Goal: Transaction & Acquisition: Purchase product/service

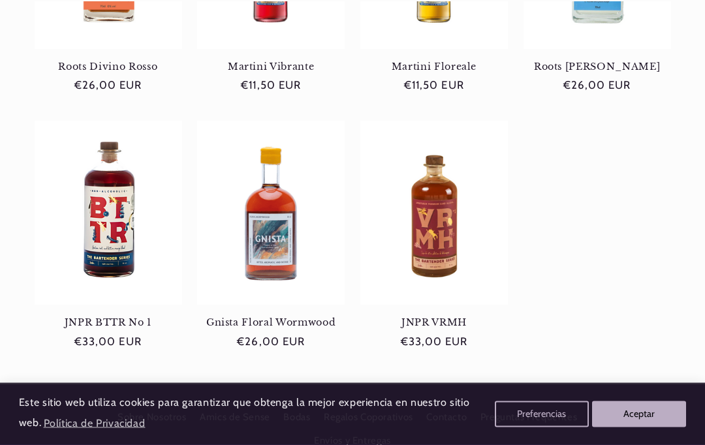
scroll to position [386, 0]
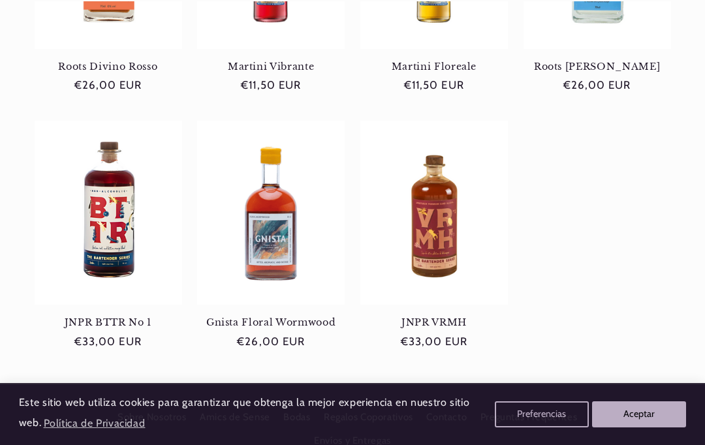
click at [285, 317] on link "Gnista Floral Wormwood" at bounding box center [271, 323] width 148 height 12
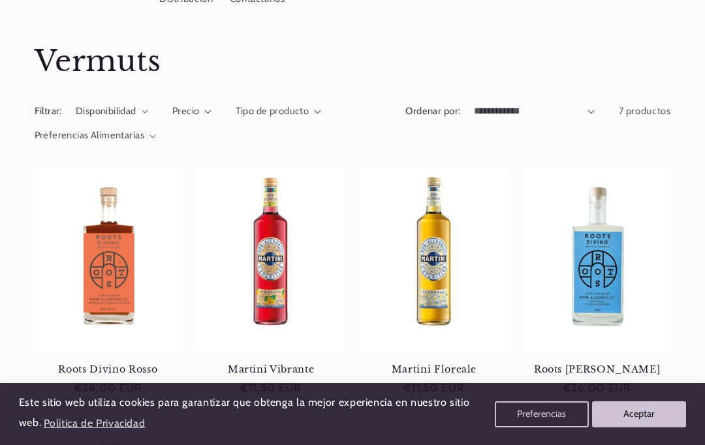
scroll to position [0, 0]
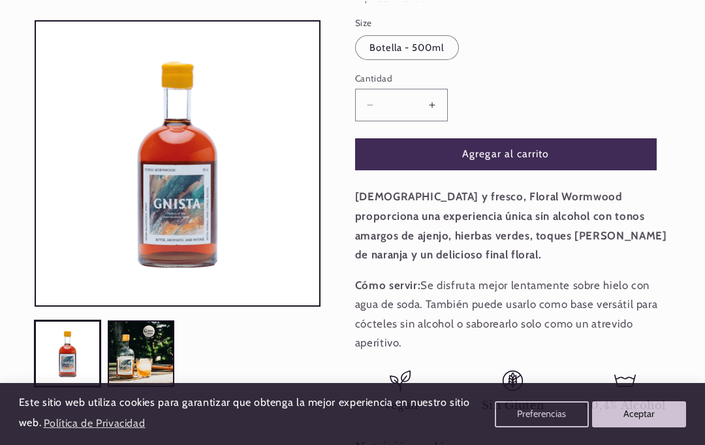
scroll to position [0, 615]
click at [257, 391] on div "Ir directamente a la información del producto Abrir elemento multimedia 1 en un…" at bounding box center [178, 149] width 287 height 633
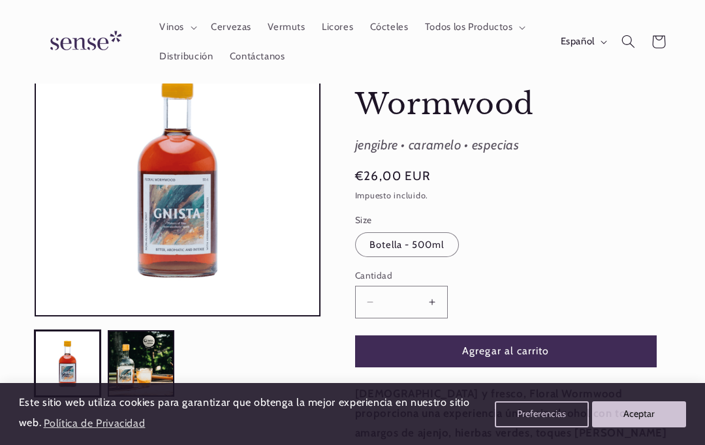
scroll to position [0, 0]
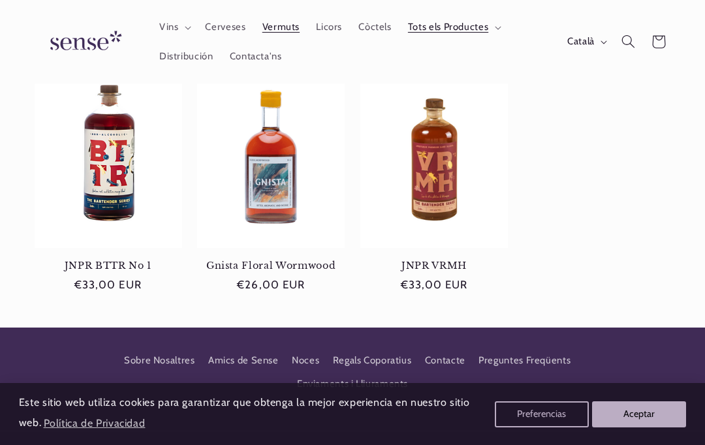
scroll to position [0, 615]
click at [260, 260] on link "Gnista Floral Wormwood" at bounding box center [271, 266] width 148 height 12
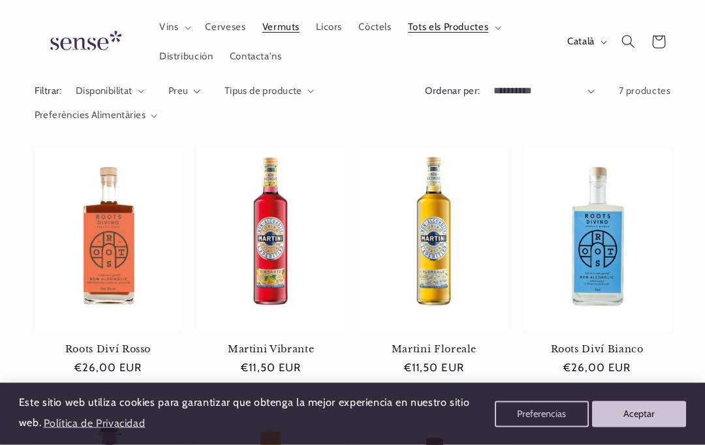
scroll to position [0, 0]
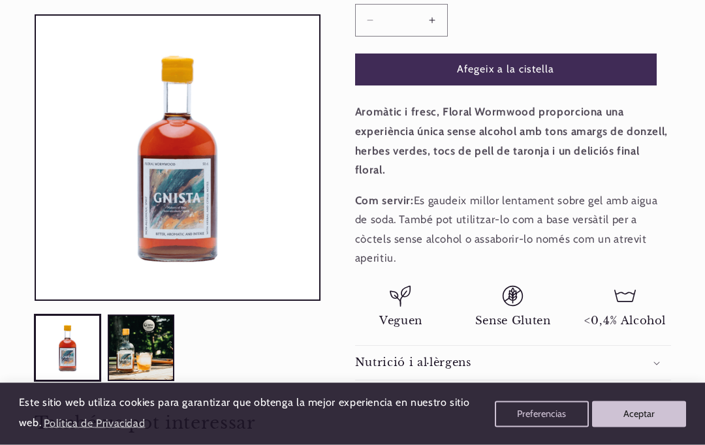
scroll to position [392, 0]
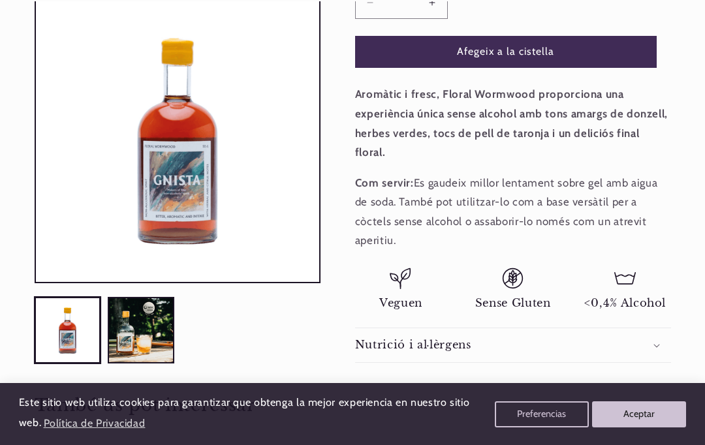
click at [129, 302] on button "Carregar la imatge 2 a la vista de la galeria" at bounding box center [141, 330] width 67 height 67
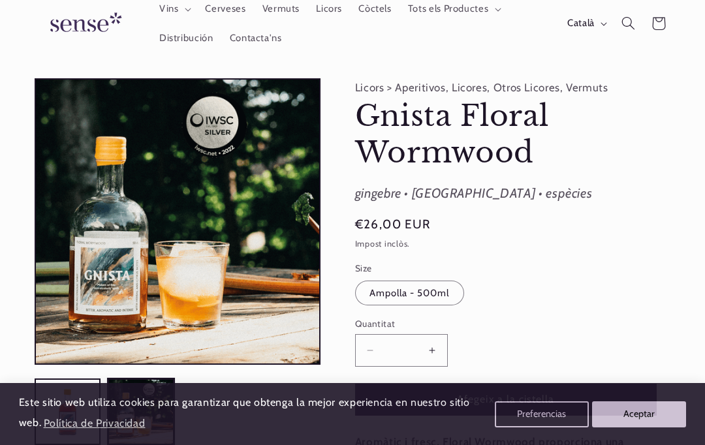
scroll to position [0, 0]
